Goal: Task Accomplishment & Management: Complete application form

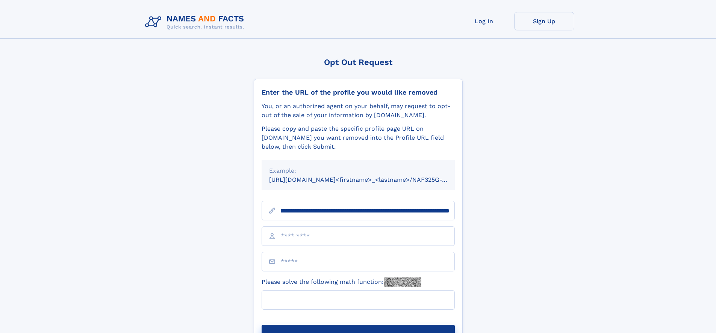
scroll to position [0, 81]
type input "**********"
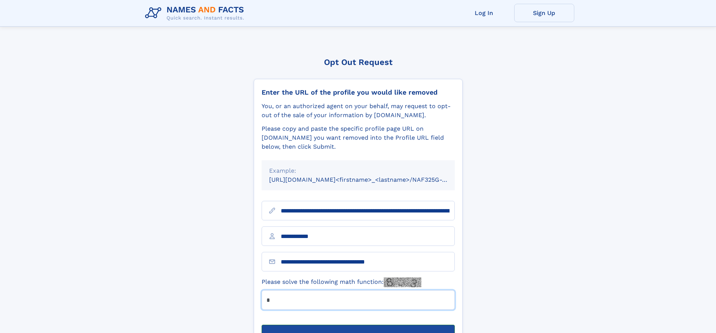
type input "*"
click at [358, 325] on button "Submit Opt Out Request" at bounding box center [357, 337] width 193 height 24
